Goal: Transaction & Acquisition: Purchase product/service

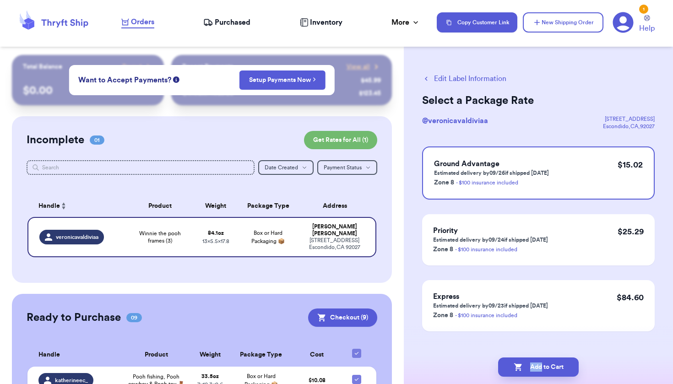
scroll to position [59, 0]
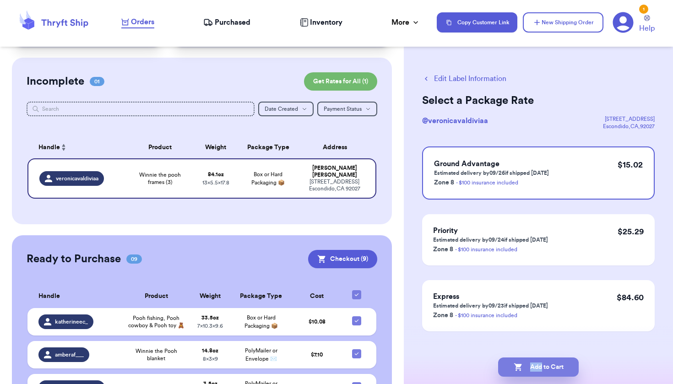
click at [554, 363] on button "Add to Cart" at bounding box center [538, 366] width 81 height 19
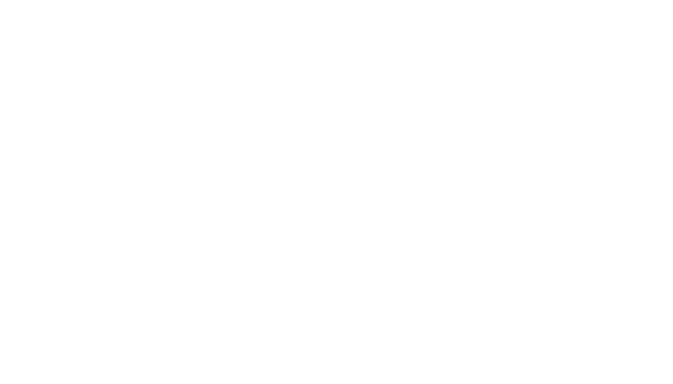
click at [151, 183] on body at bounding box center [336, 192] width 673 height 384
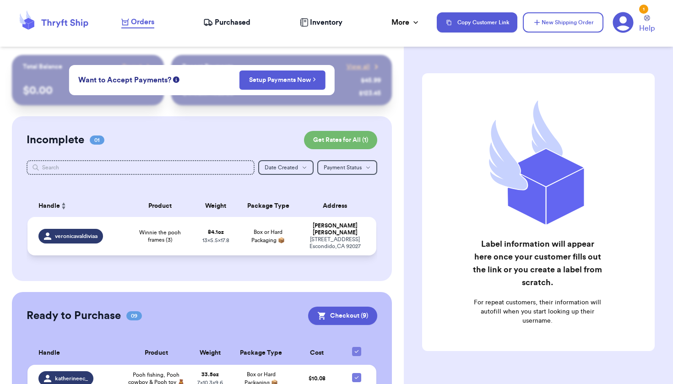
click at [293, 238] on td "Box or Hard Packaging 📦" at bounding box center [268, 236] width 63 height 38
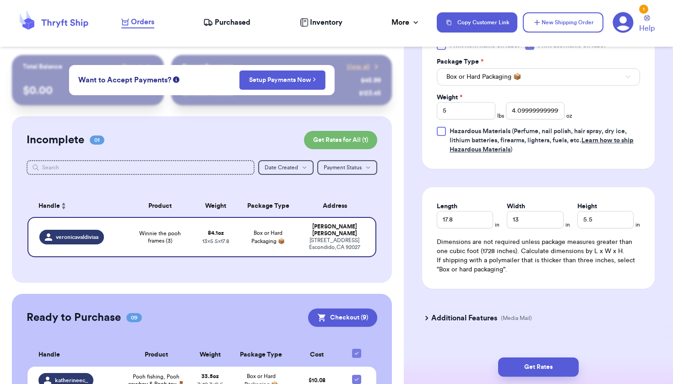
scroll to position [421, 0]
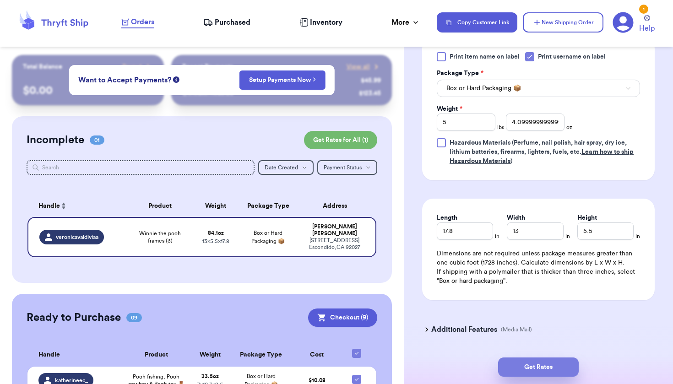
click at [539, 363] on button "Get Rates" at bounding box center [538, 366] width 81 height 19
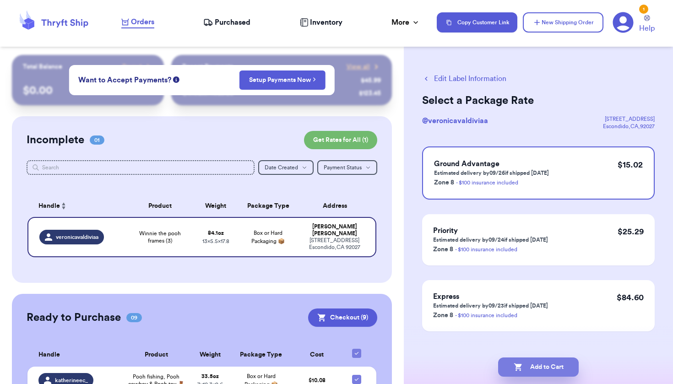
click at [540, 371] on button "Add to Cart" at bounding box center [538, 366] width 81 height 19
checkbox input "true"
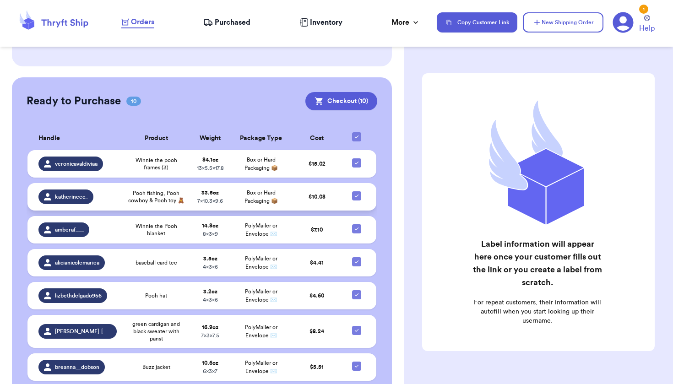
scroll to position [202, 0]
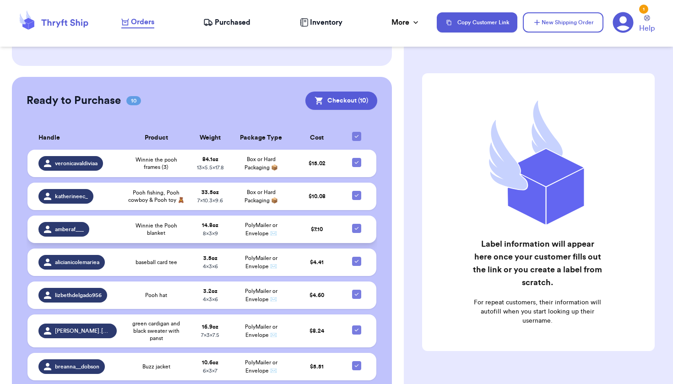
click at [319, 243] on td "$ 7.10" at bounding box center [317, 229] width 51 height 27
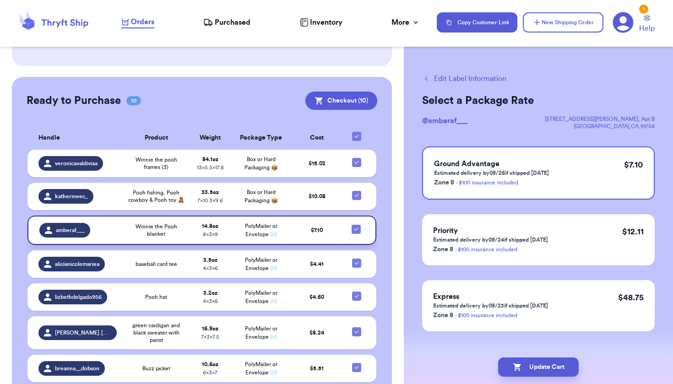
click at [352, 233] on icon at bounding box center [355, 229] width 7 height 7
click at [356, 225] on input "checkbox" at bounding box center [356, 224] width 0 height 0
checkbox input "false"
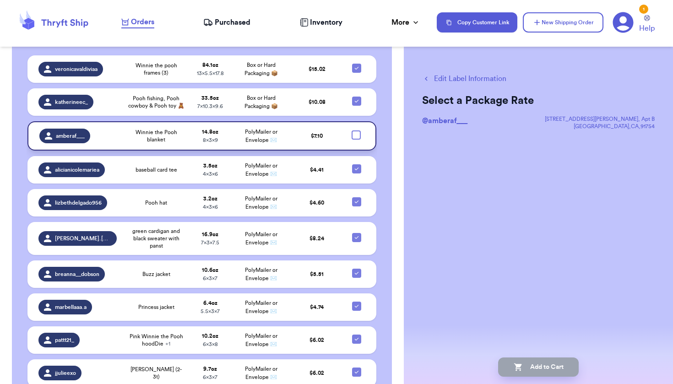
scroll to position [314, 0]
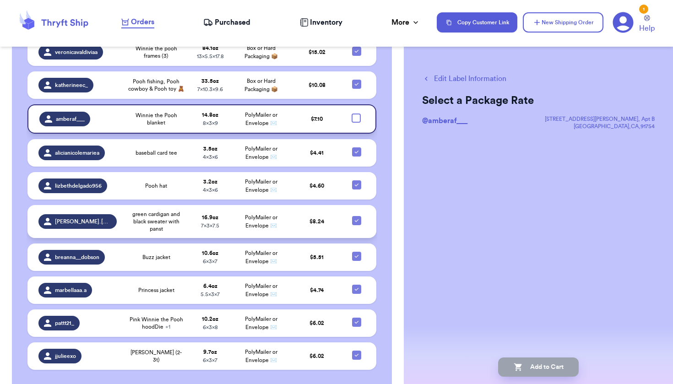
click at [353, 224] on icon at bounding box center [356, 220] width 7 height 7
click at [356, 216] on input "checkbox" at bounding box center [356, 216] width 0 height 0
checkbox input "false"
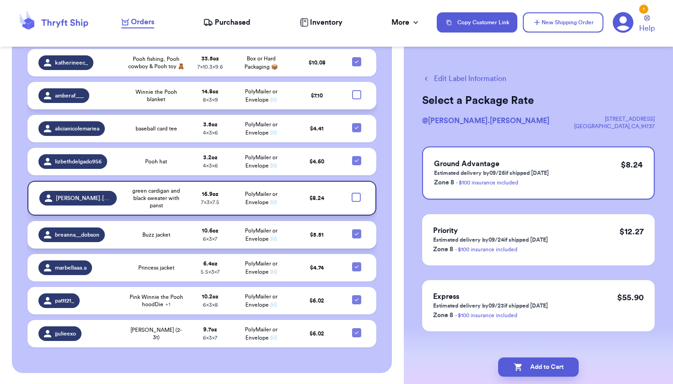
scroll to position [352, 0]
click at [353, 271] on icon at bounding box center [356, 266] width 7 height 7
click at [356, 262] on input "checkbox" at bounding box center [356, 262] width 0 height 0
checkbox input "false"
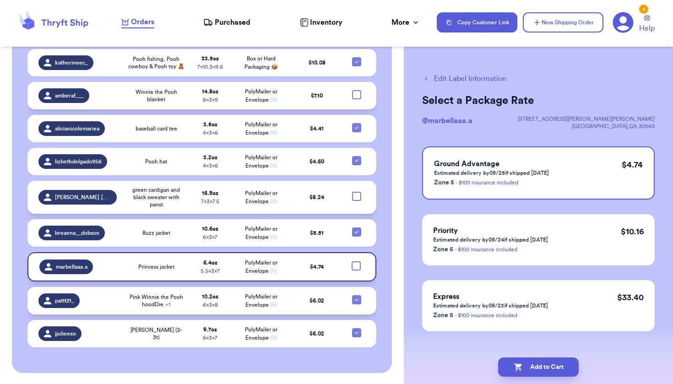
click at [352, 301] on div at bounding box center [356, 299] width 9 height 9
click at [356, 295] on input "checkbox" at bounding box center [356, 295] width 0 height 0
checkbox input "false"
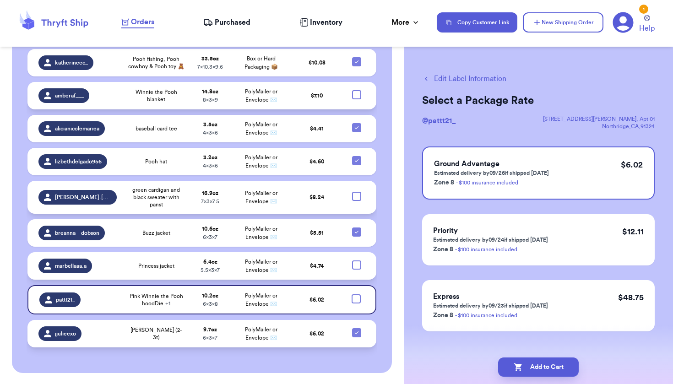
click at [353, 336] on icon at bounding box center [356, 332] width 7 height 7
click at [356, 328] on input "checkbox" at bounding box center [356, 328] width 0 height 0
checkbox input "false"
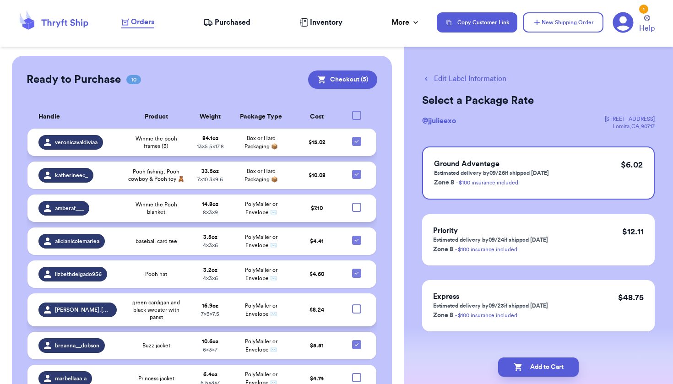
scroll to position [224, 0]
